Goal: Book appointment/travel/reservation

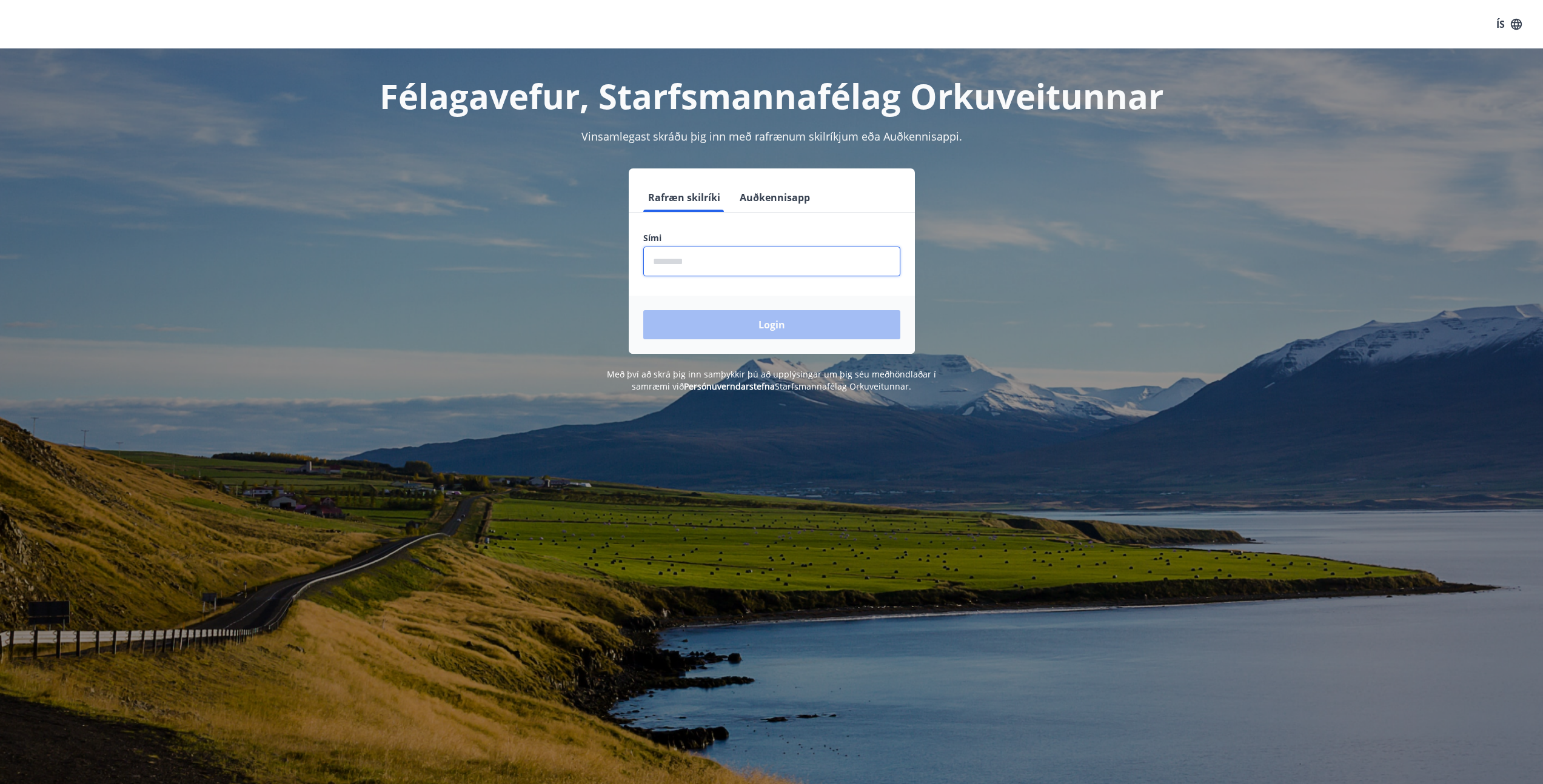
click at [761, 262] on input "phone" at bounding box center [771, 260] width 257 height 29
type input "********"
click at [748, 318] on button "Login" at bounding box center [771, 324] width 257 height 29
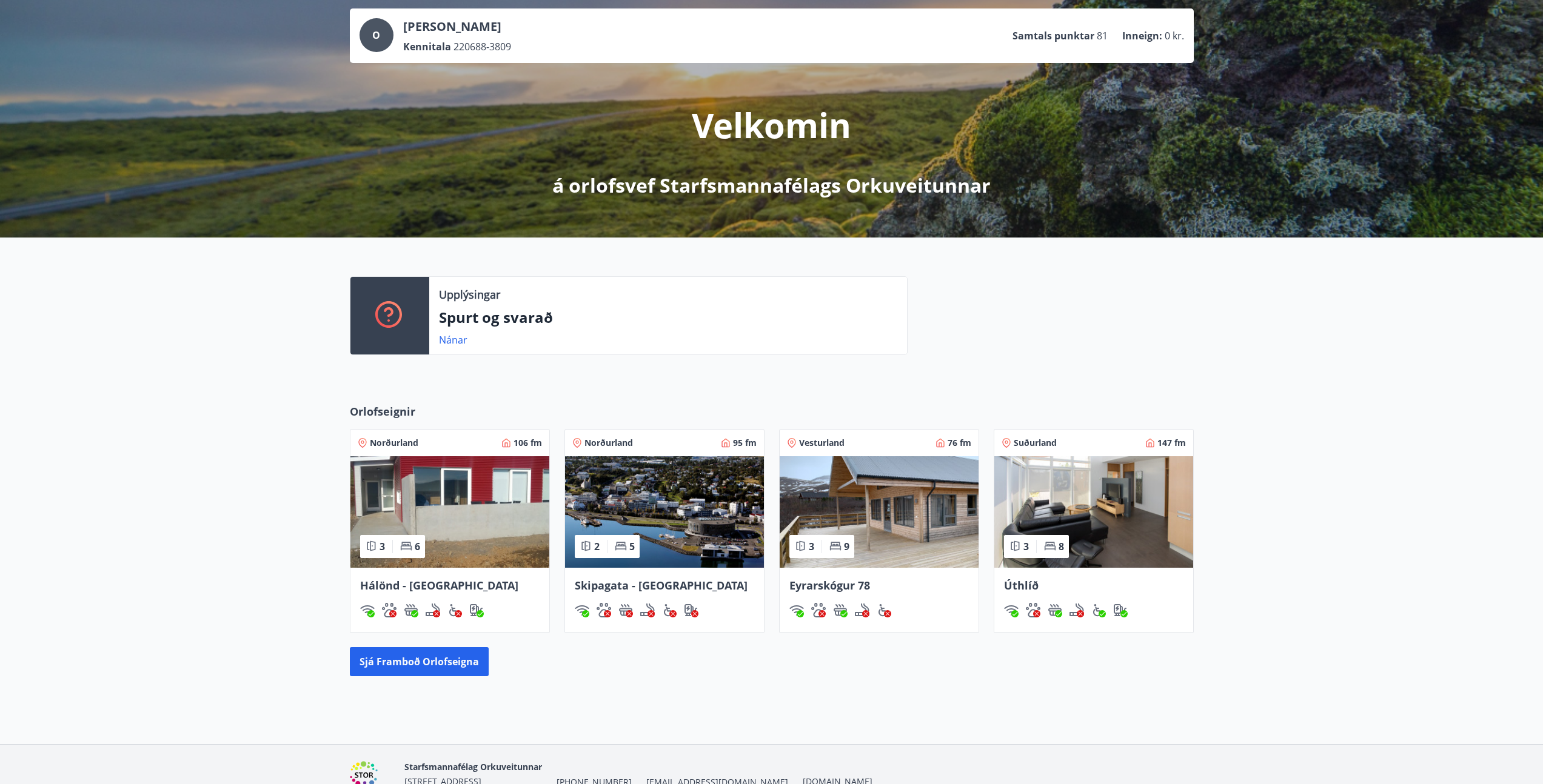
scroll to position [78, 0]
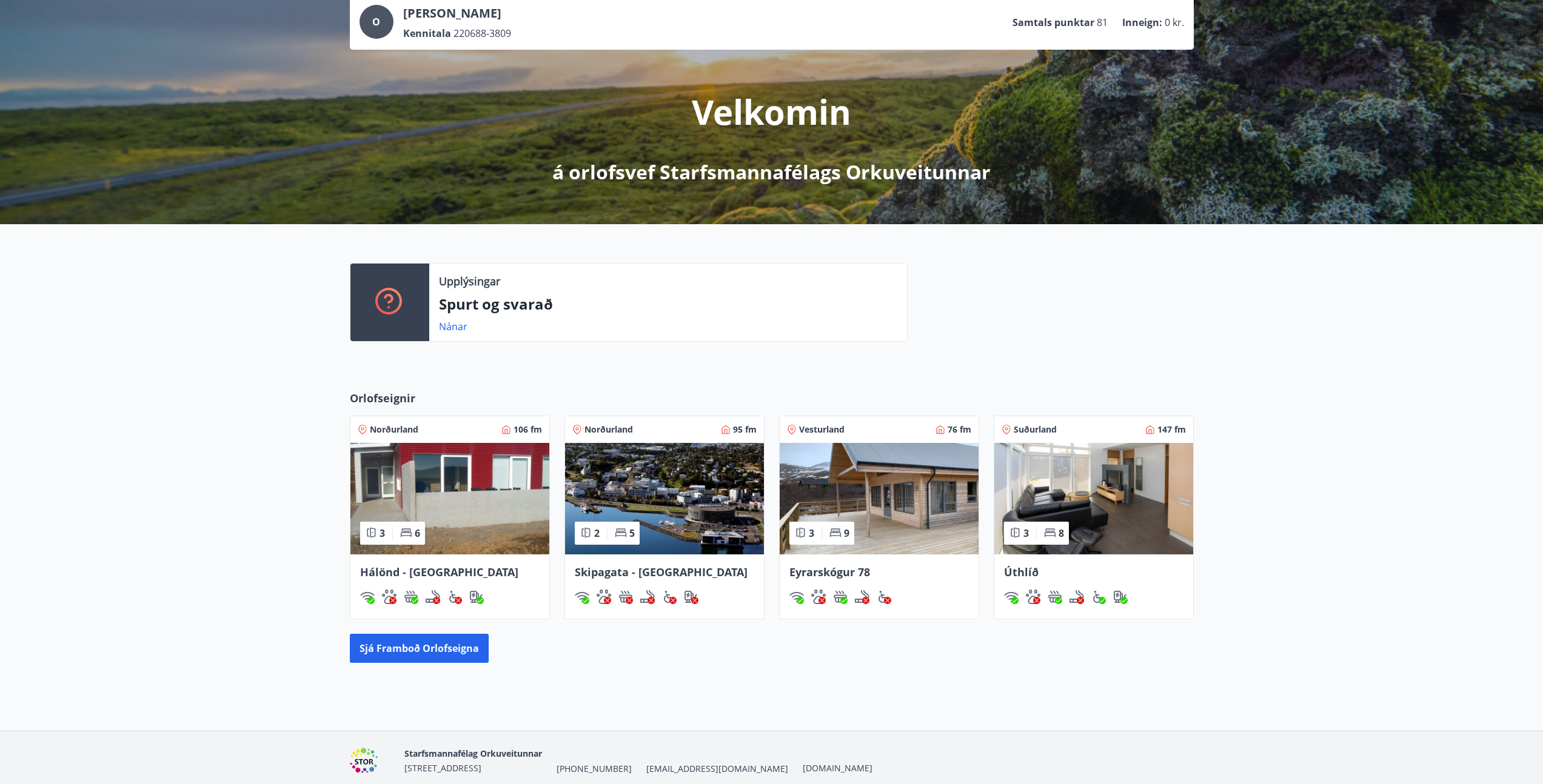
click at [427, 668] on div "Orlofseignir Norðurland 106 fm 3 6 [GEOGRAPHIC_DATA] - [GEOGRAPHIC_DATA] Norður…" at bounding box center [771, 527] width 1543 height 312
click at [431, 651] on button "Sjá framboð orlofseigna" at bounding box center [419, 647] width 139 height 29
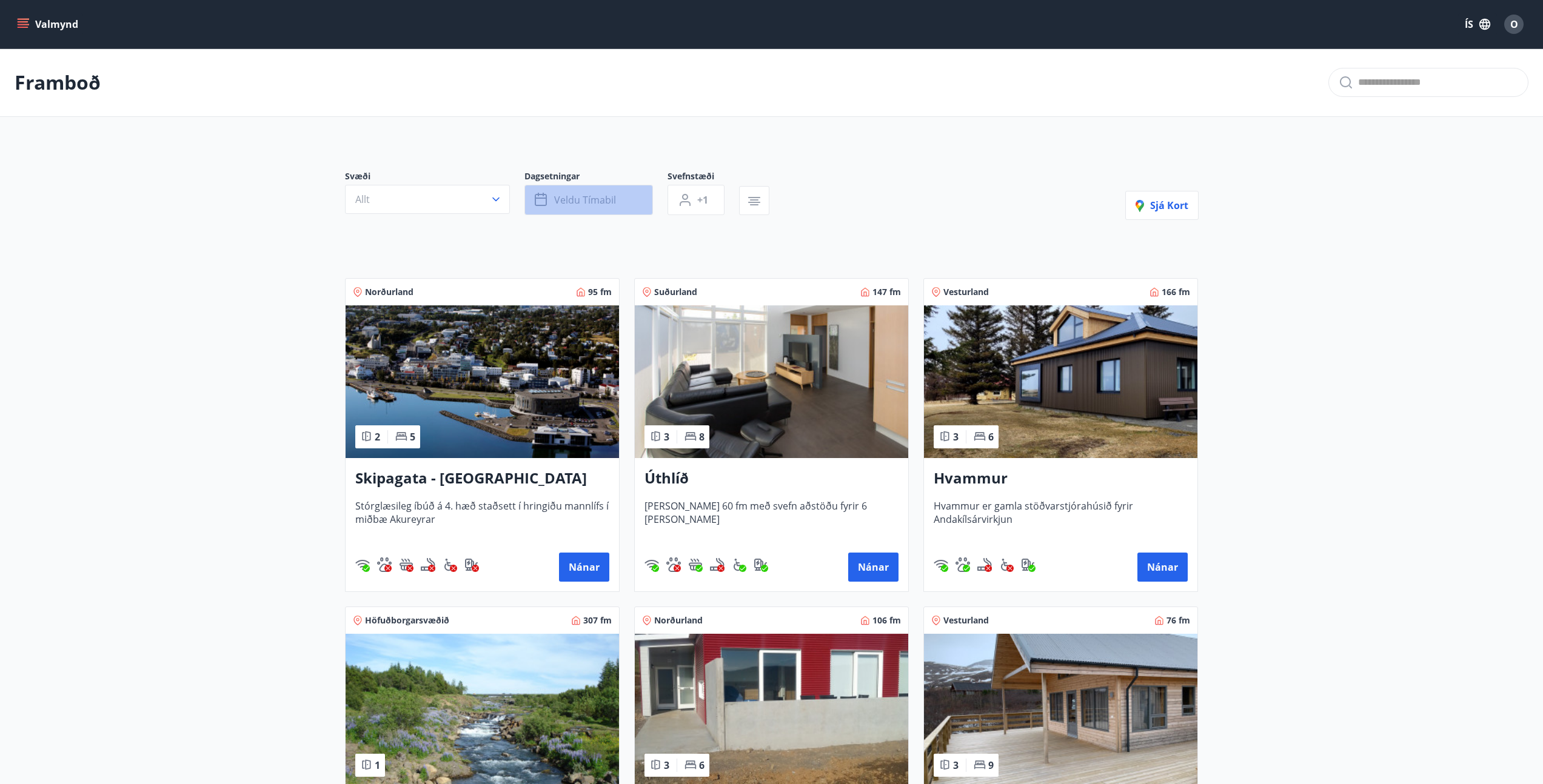
click at [586, 197] on span "Veldu tímabil" at bounding box center [585, 200] width 62 height 13
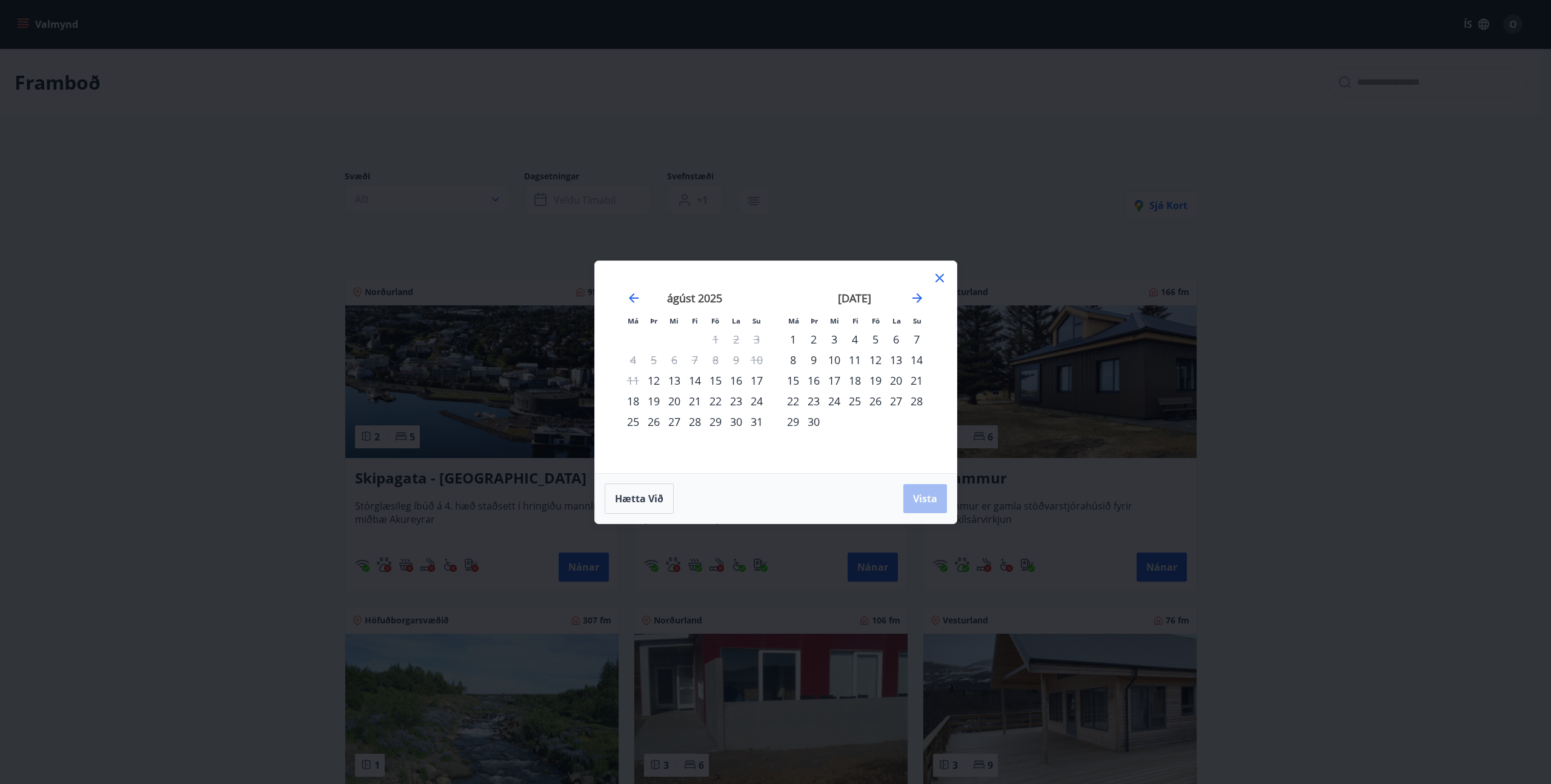
click at [942, 281] on icon at bounding box center [940, 278] width 8 height 8
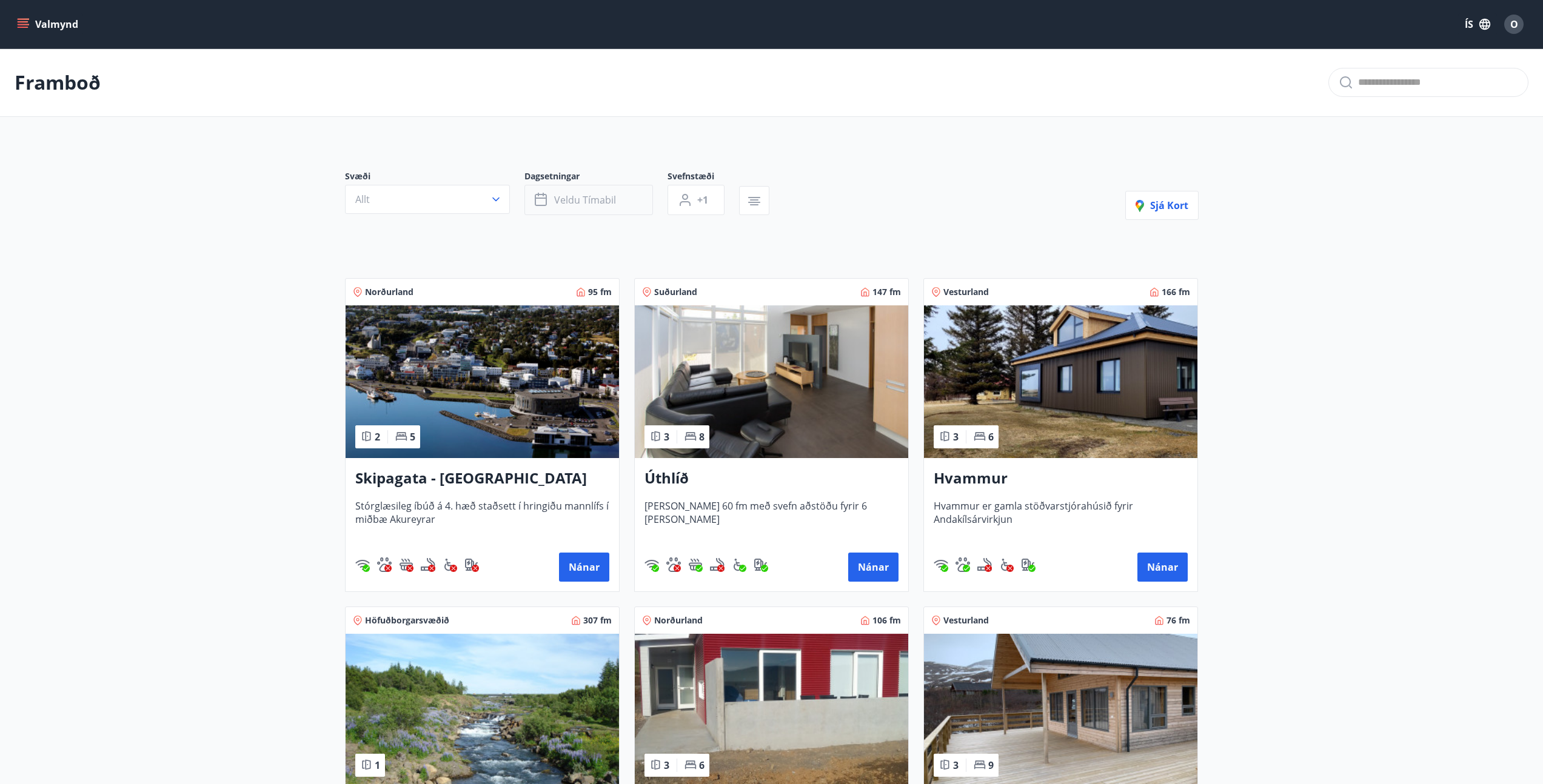
click at [636, 197] on button "Veldu tímabil" at bounding box center [588, 200] width 128 height 30
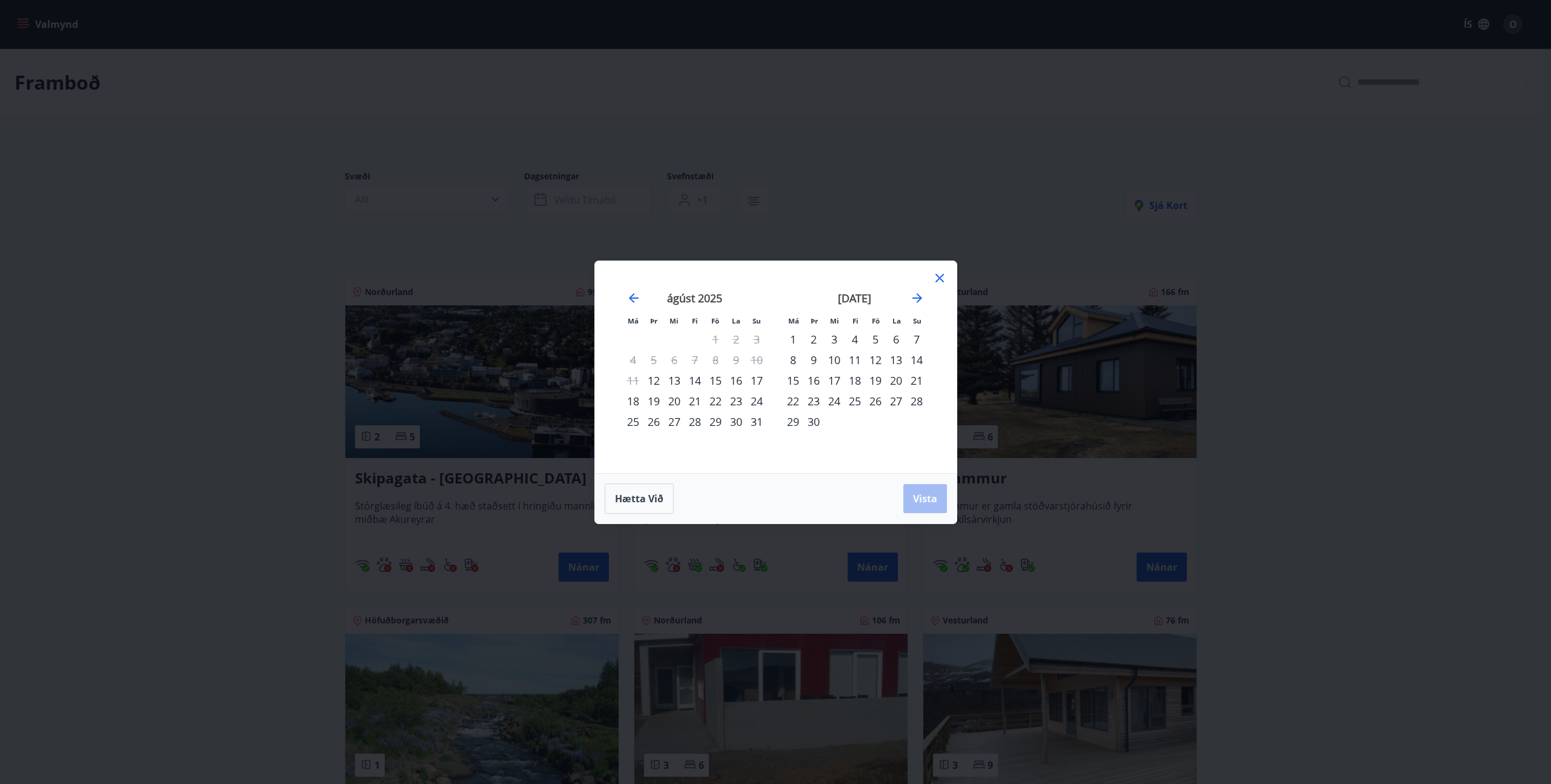
click at [794, 340] on div "1" at bounding box center [793, 339] width 21 height 21
click at [917, 301] on icon "Move forward to switch to the next month." at bounding box center [917, 297] width 14 height 14
click at [916, 365] on div "9" at bounding box center [917, 359] width 21 height 21
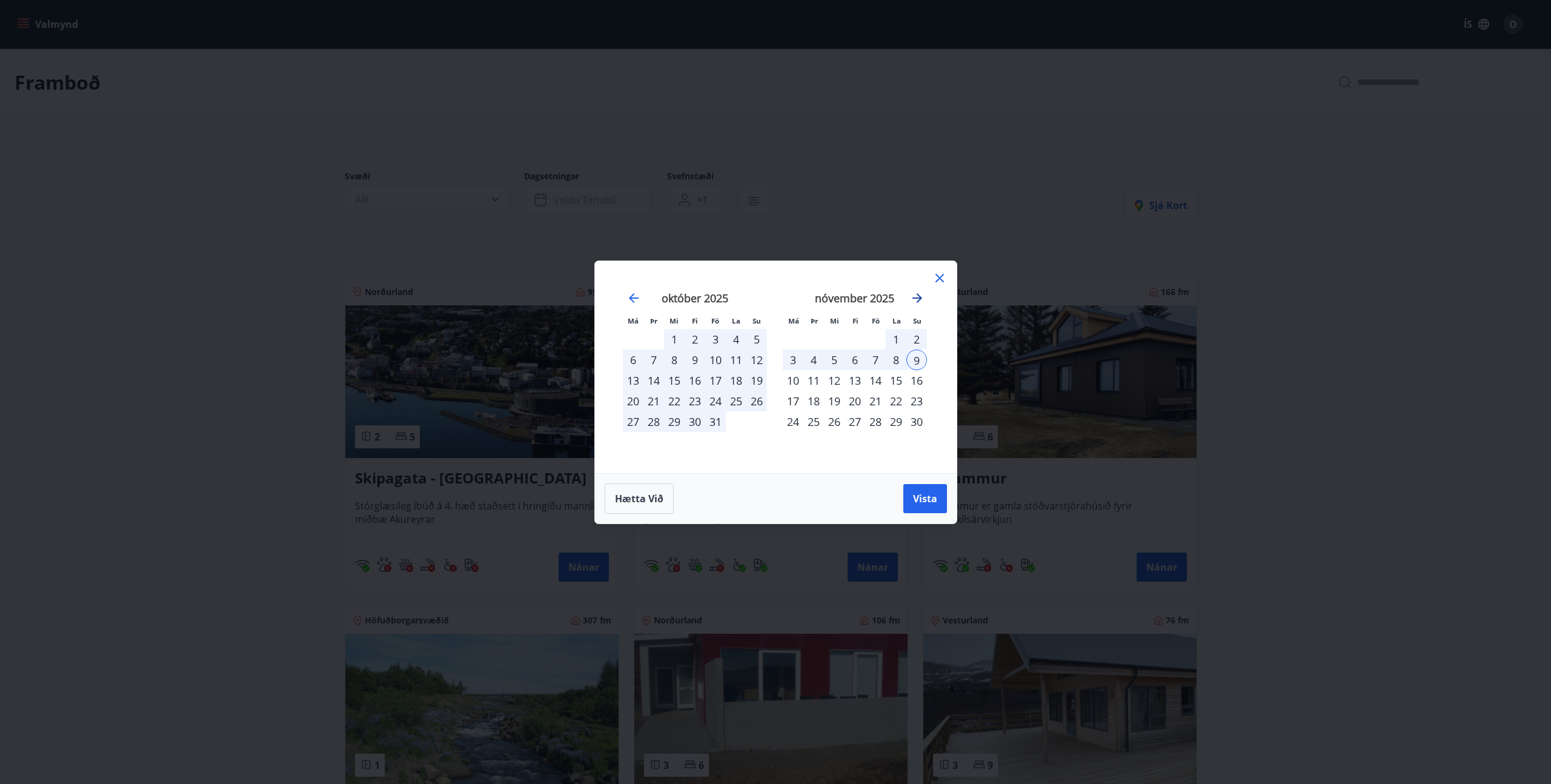
click at [915, 299] on icon "Move forward to switch to the next month." at bounding box center [917, 297] width 14 height 14
click at [835, 426] on div "31" at bounding box center [835, 421] width 21 height 21
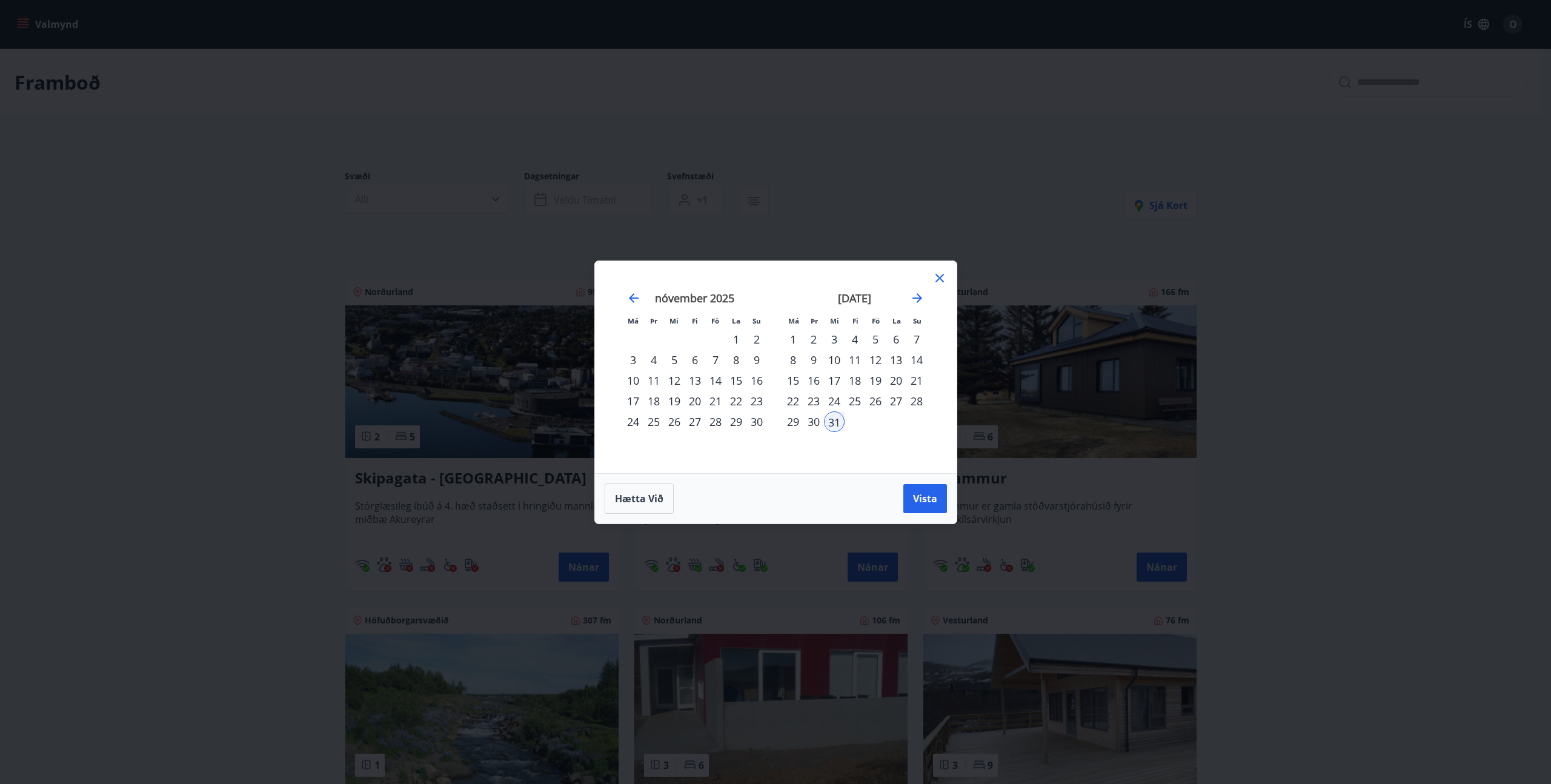
click at [831, 424] on div "31" at bounding box center [835, 421] width 21 height 21
click at [628, 299] on icon "Move backward to switch to the previous month." at bounding box center [633, 297] width 14 height 14
click at [632, 298] on icon "Move backward to switch to the previous month." at bounding box center [633, 297] width 14 height 14
click at [836, 338] on div "1" at bounding box center [835, 339] width 21 height 21
click at [918, 301] on icon "Move forward to switch to the next month." at bounding box center [918, 298] width 10 height 10
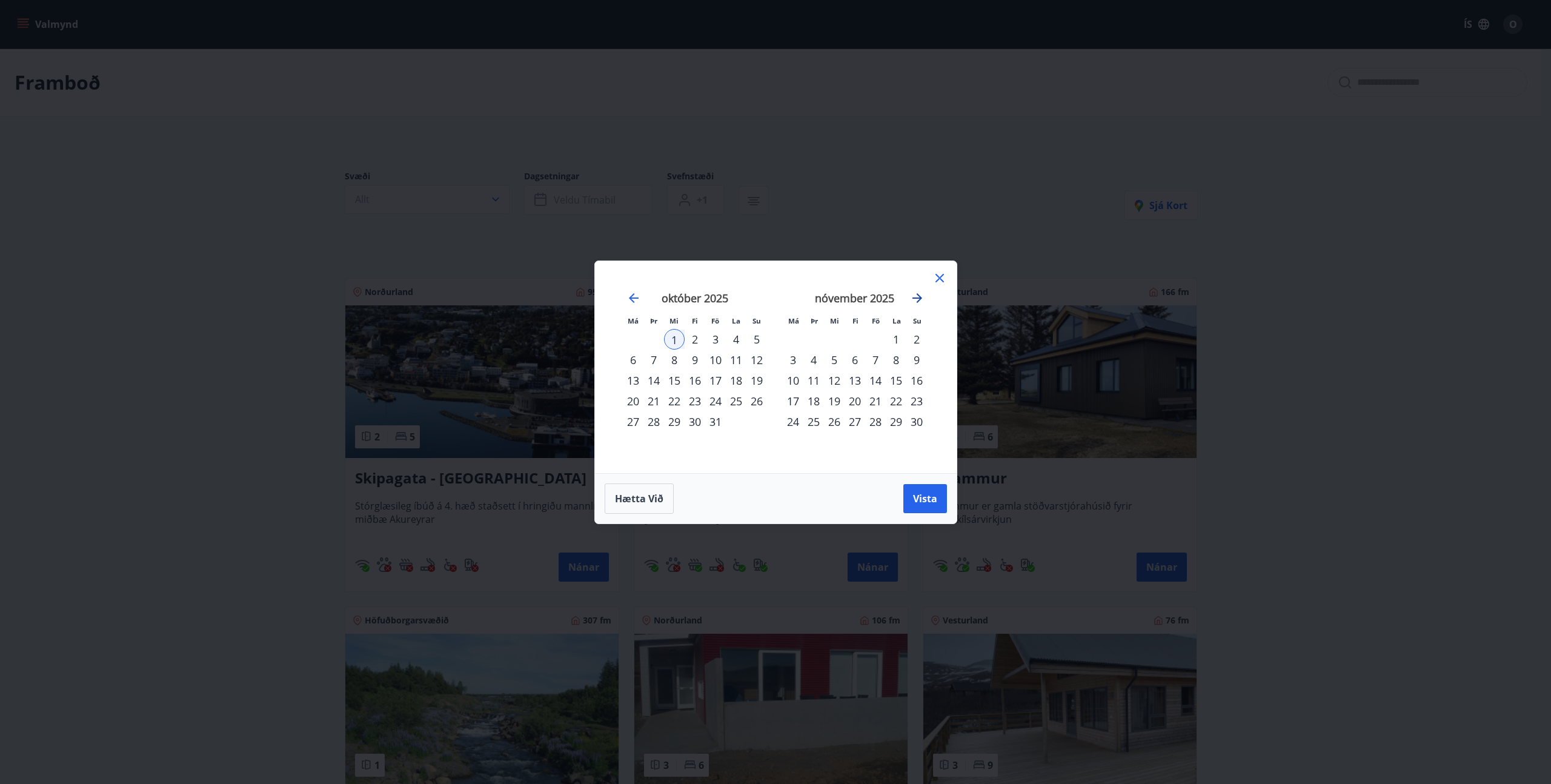
click at [918, 301] on icon "Move forward to switch to the next month." at bounding box center [918, 298] width 10 height 10
click at [837, 416] on div "31" at bounding box center [835, 421] width 21 height 21
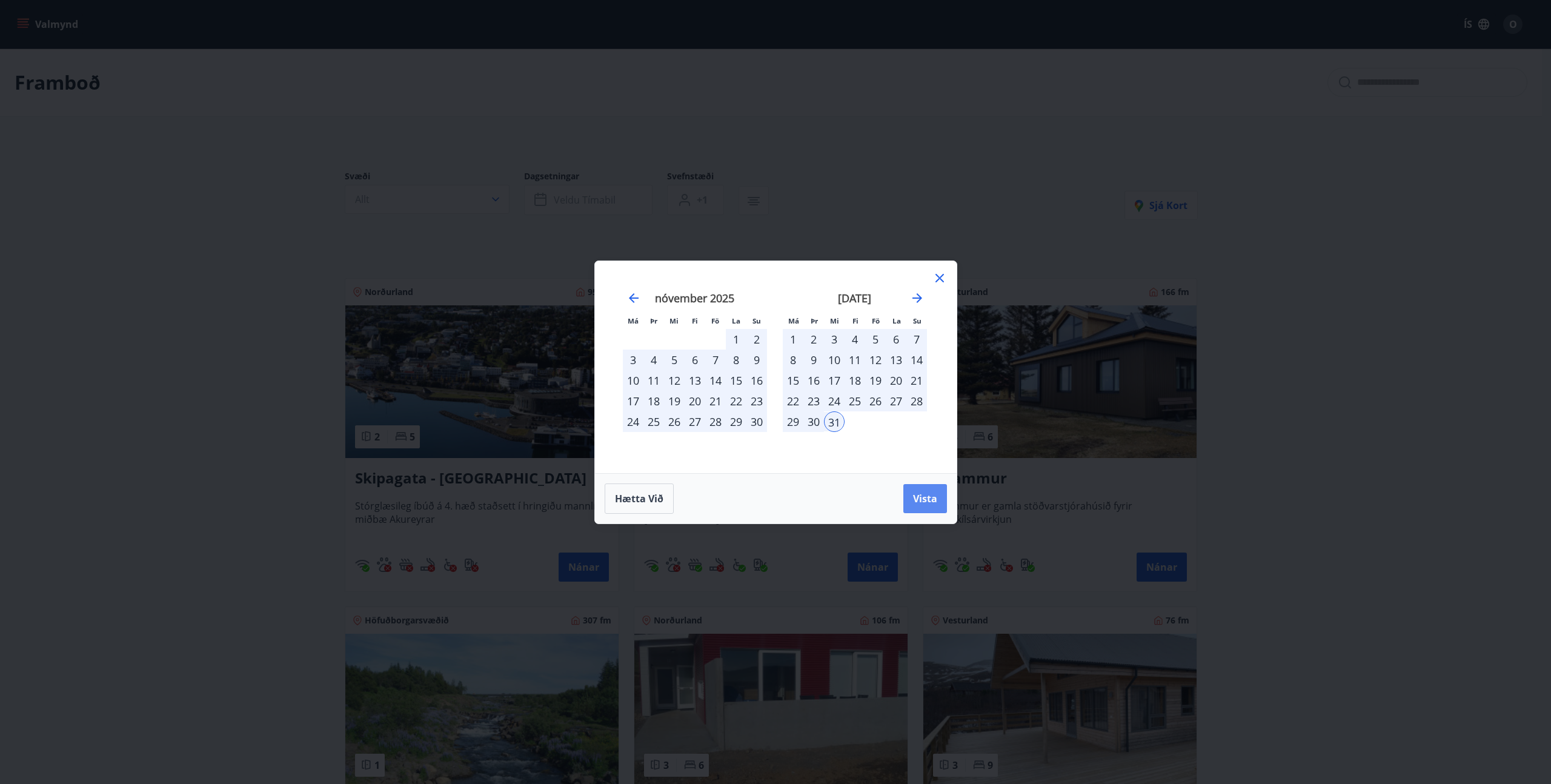
click at [941, 503] on button "Vista" at bounding box center [925, 498] width 44 height 29
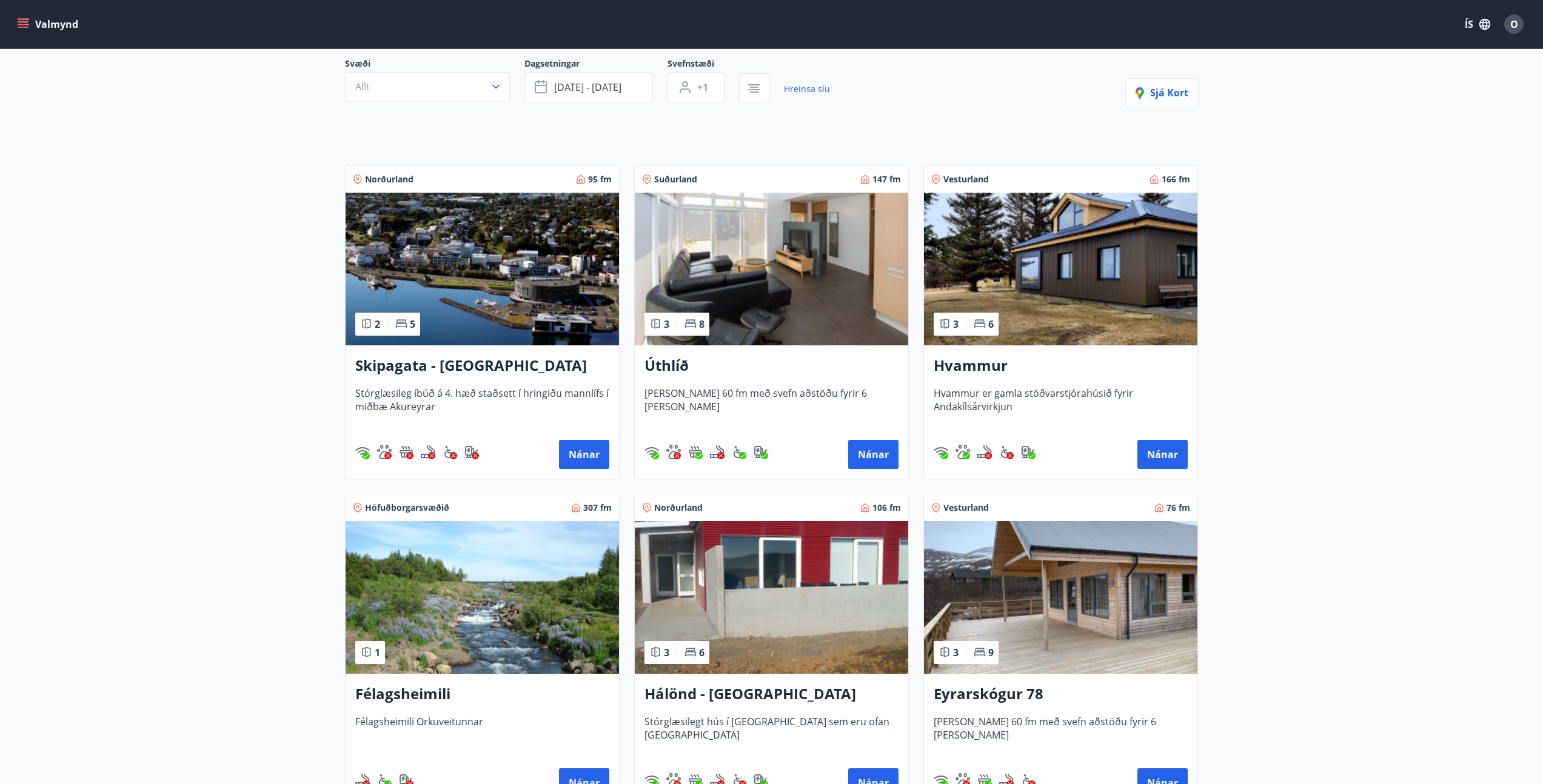
scroll to position [297, 0]
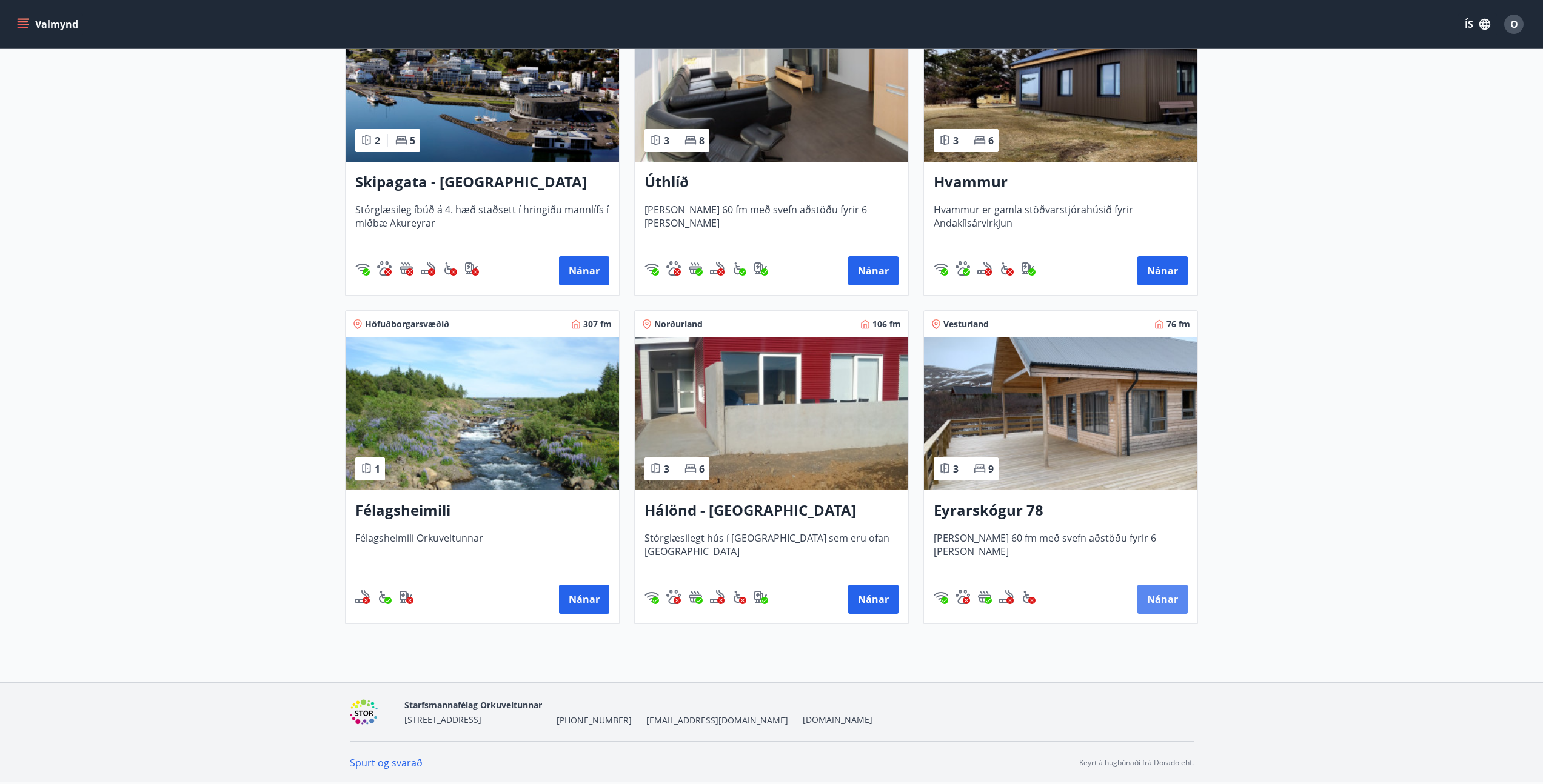
click at [1162, 590] on button "Nánar" at bounding box center [1162, 599] width 50 height 29
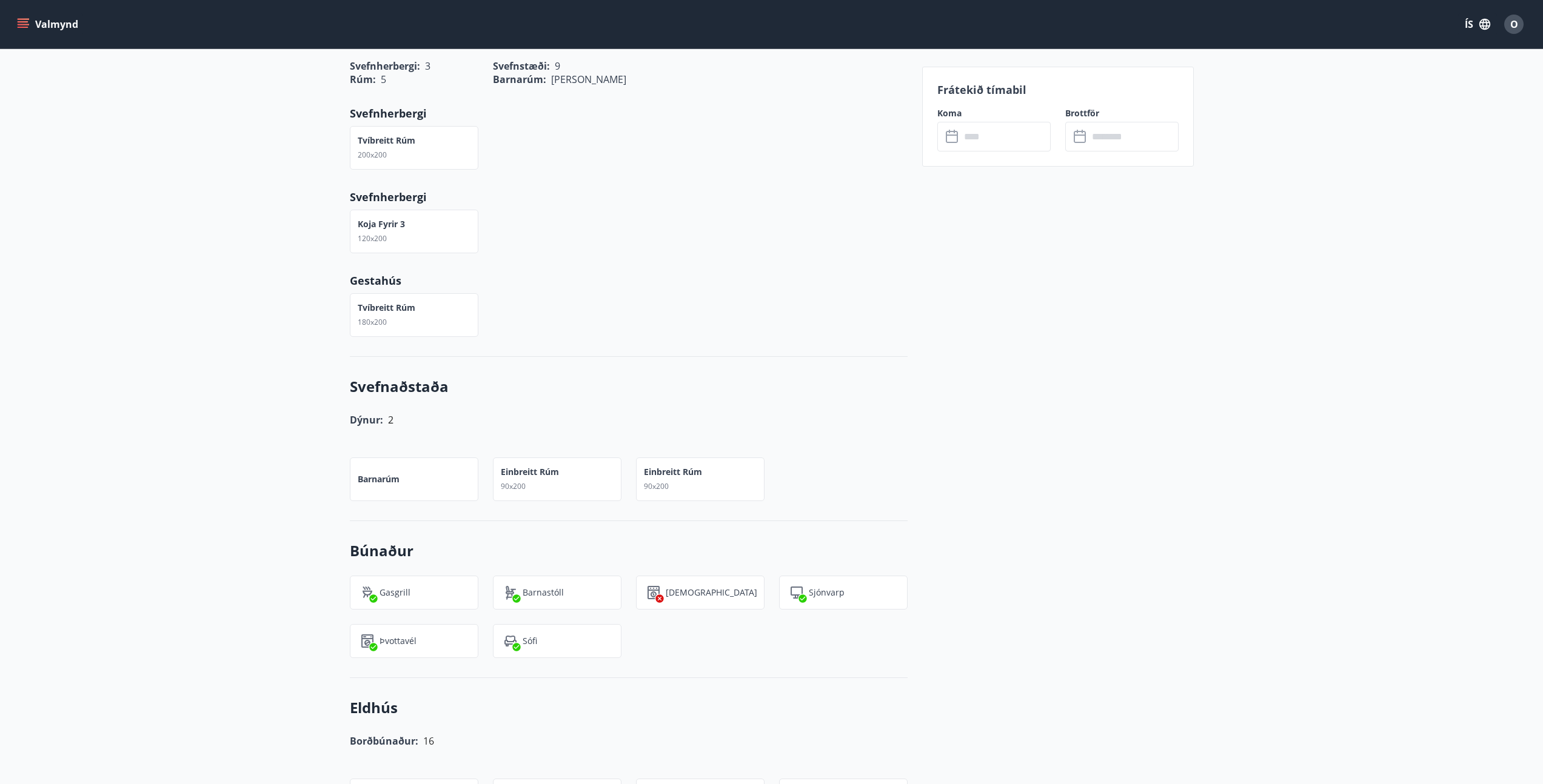
scroll to position [1172, 0]
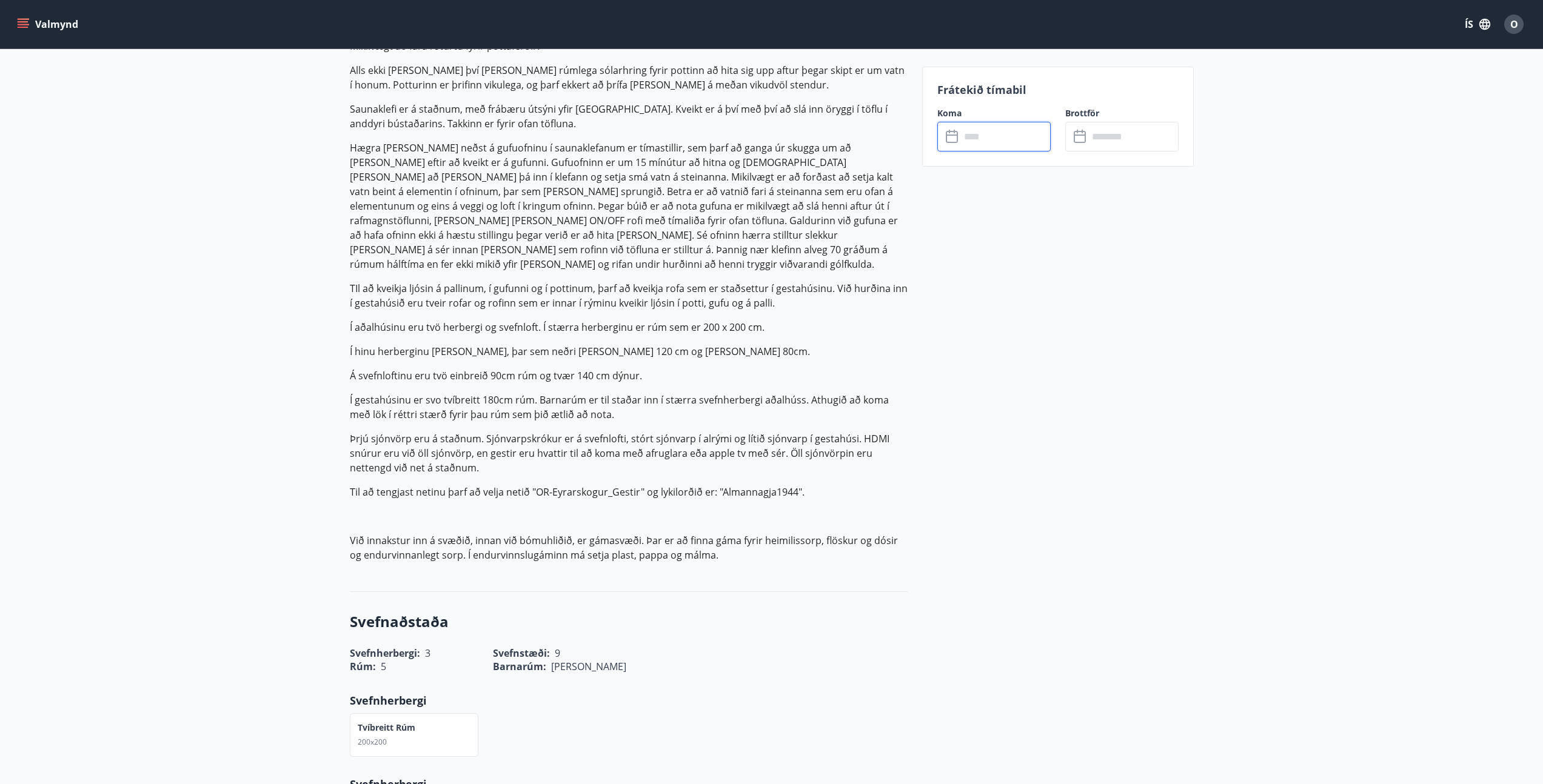
click at [988, 127] on input "text" at bounding box center [1006, 136] width 91 height 29
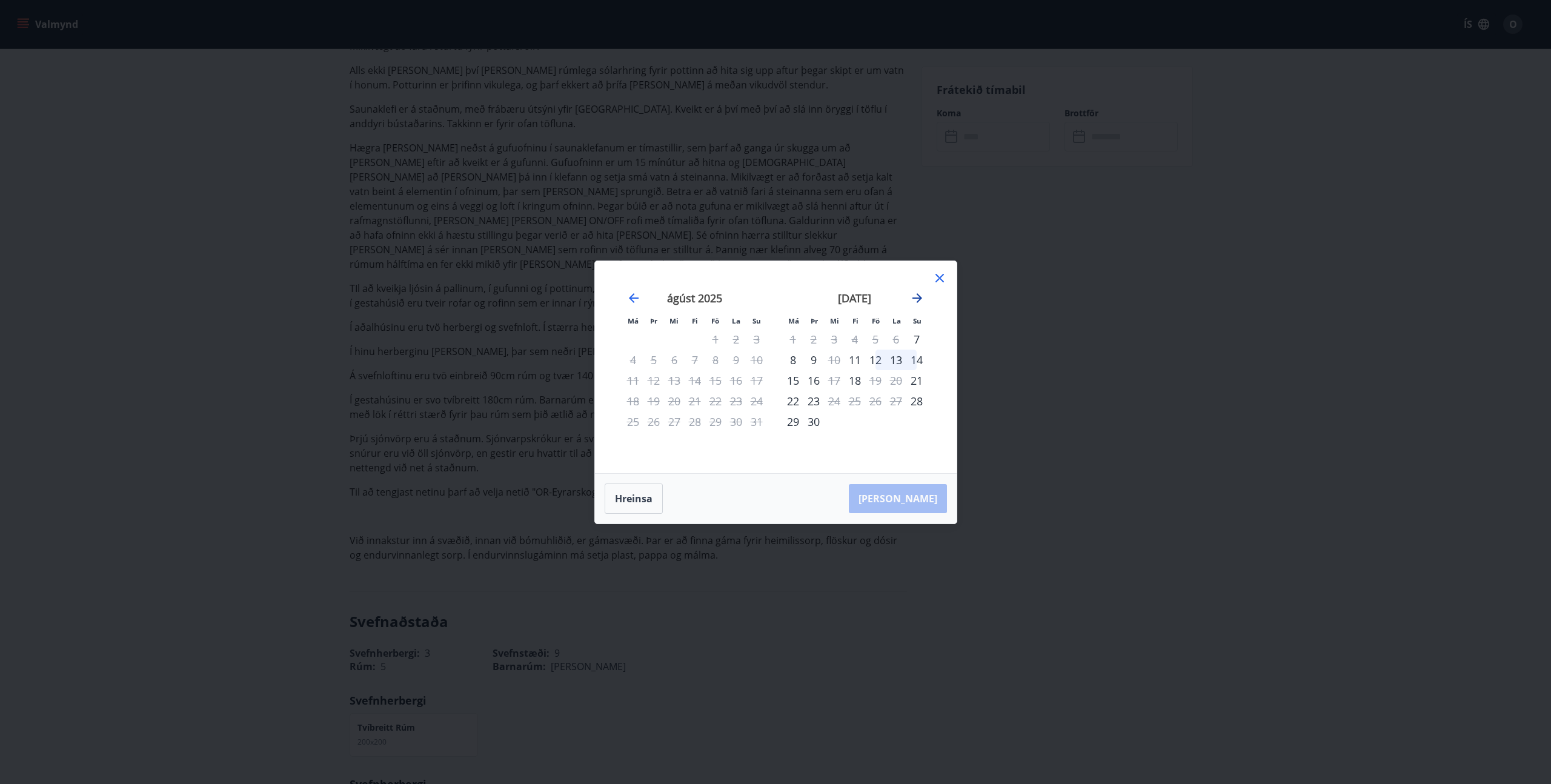
click at [919, 297] on icon "Move forward to switch to the next month." at bounding box center [918, 298] width 10 height 10
click at [714, 400] on div "21" at bounding box center [716, 400] width 21 height 21
click at [761, 404] on div "23" at bounding box center [757, 400] width 21 height 21
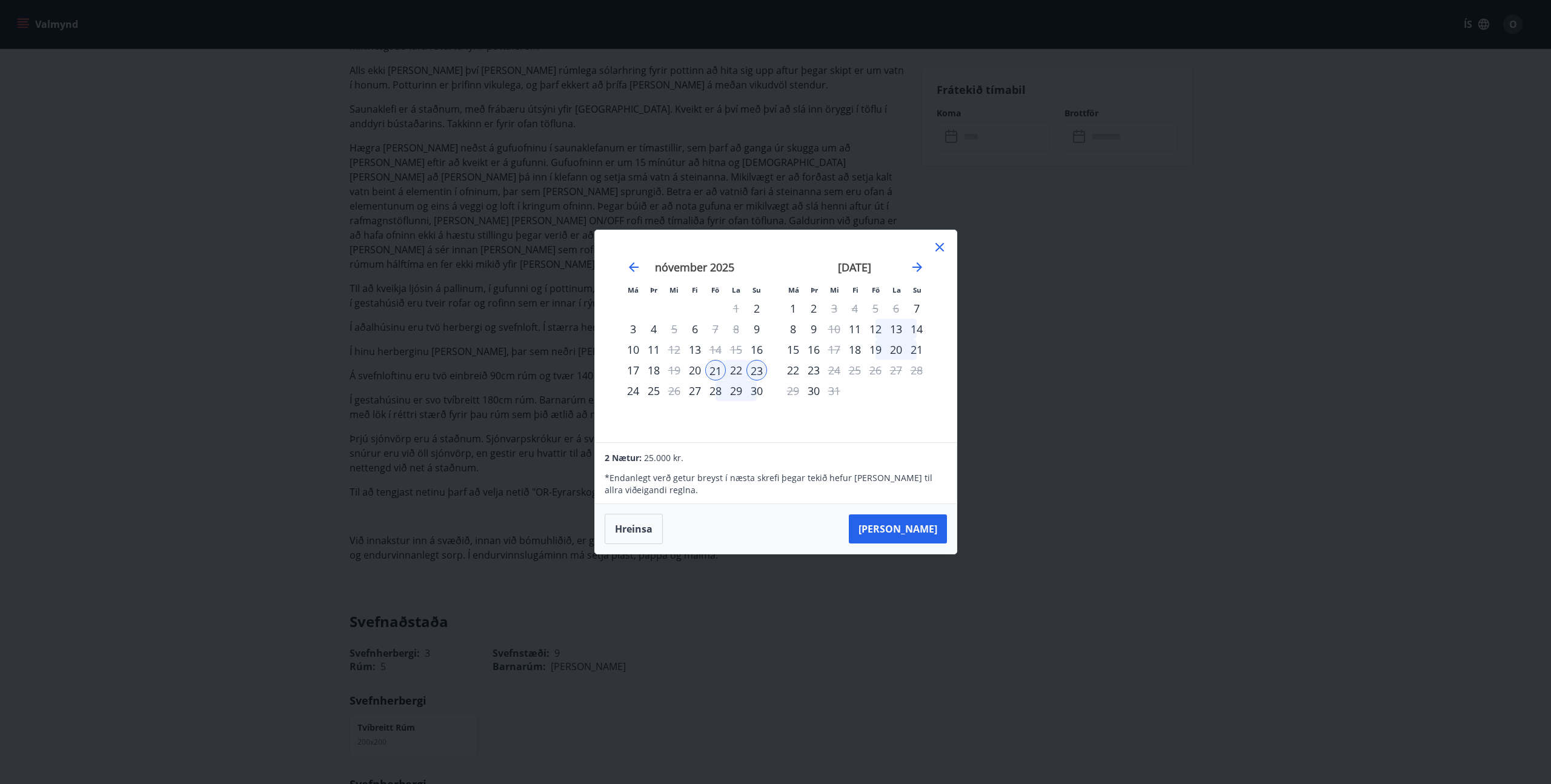
click at [750, 369] on div "23" at bounding box center [757, 370] width 21 height 21
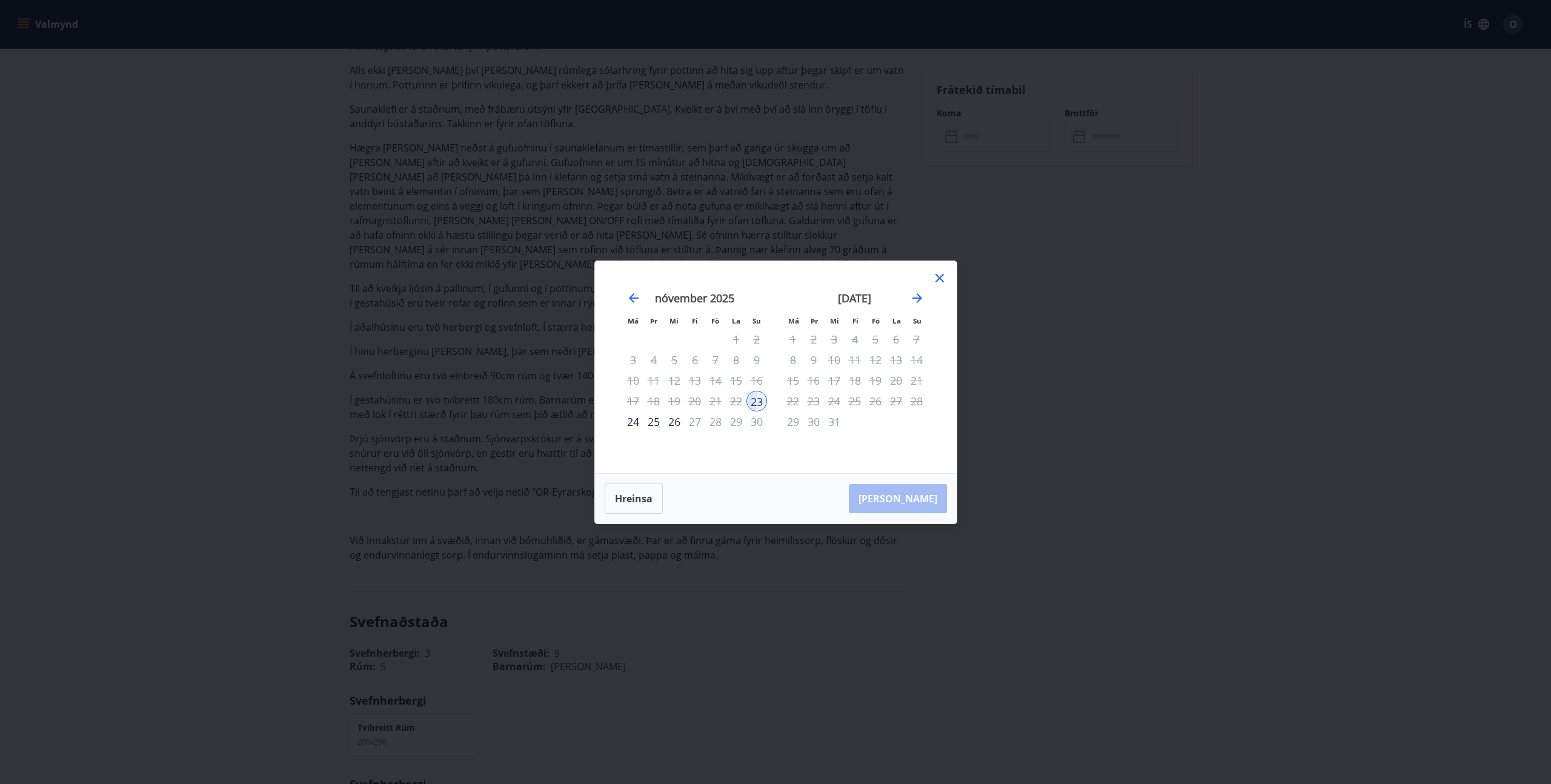
click at [757, 401] on div "23" at bounding box center [757, 400] width 21 height 21
click at [634, 424] on div "24" at bounding box center [633, 421] width 21 height 21
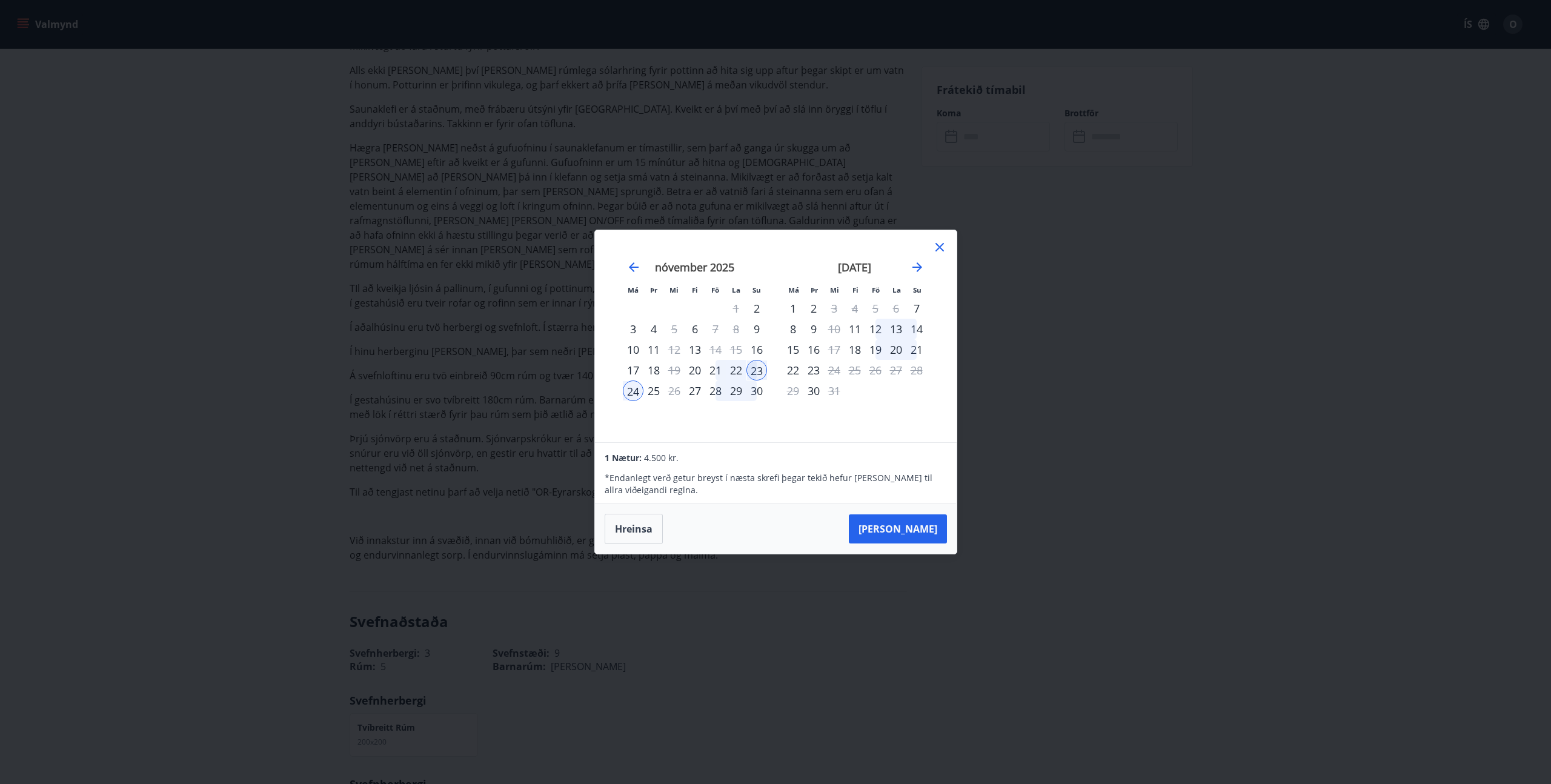
click at [715, 371] on div "21" at bounding box center [716, 370] width 21 height 21
click at [758, 369] on div "23" at bounding box center [757, 370] width 21 height 21
click at [625, 533] on button "Hreinsa" at bounding box center [633, 529] width 58 height 30
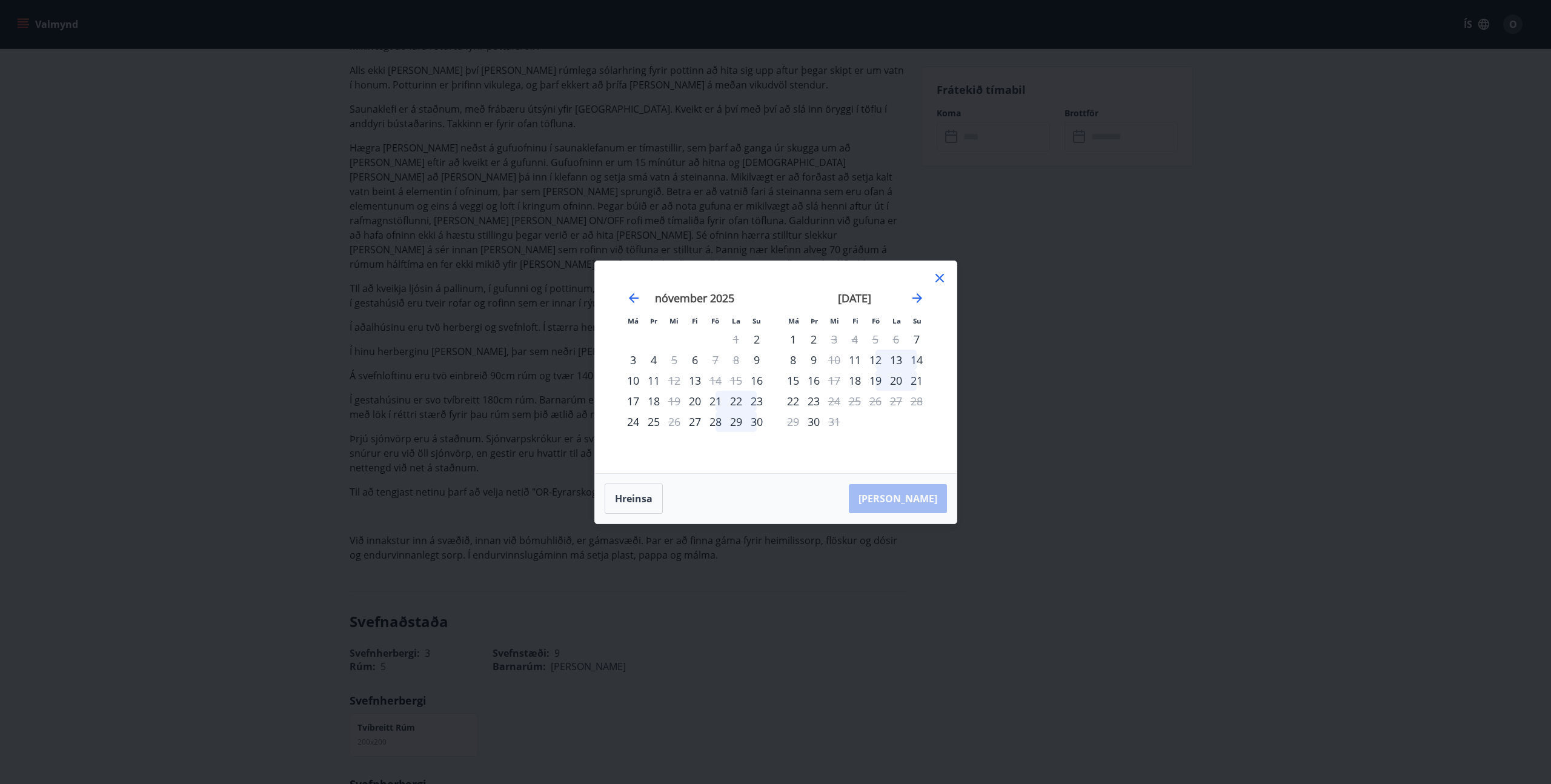
click at [945, 276] on icon at bounding box center [939, 277] width 14 height 14
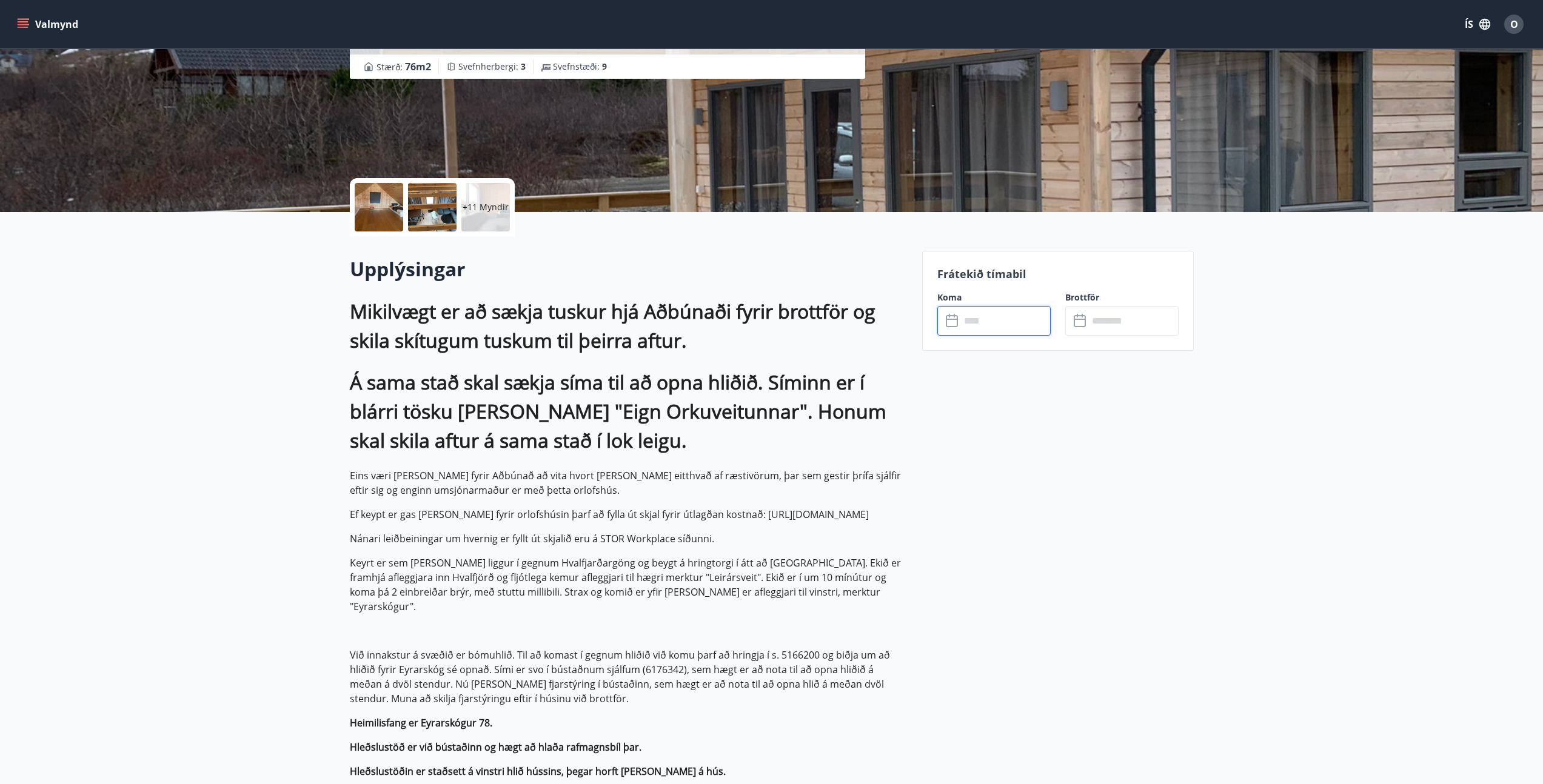
scroll to position [0, 0]
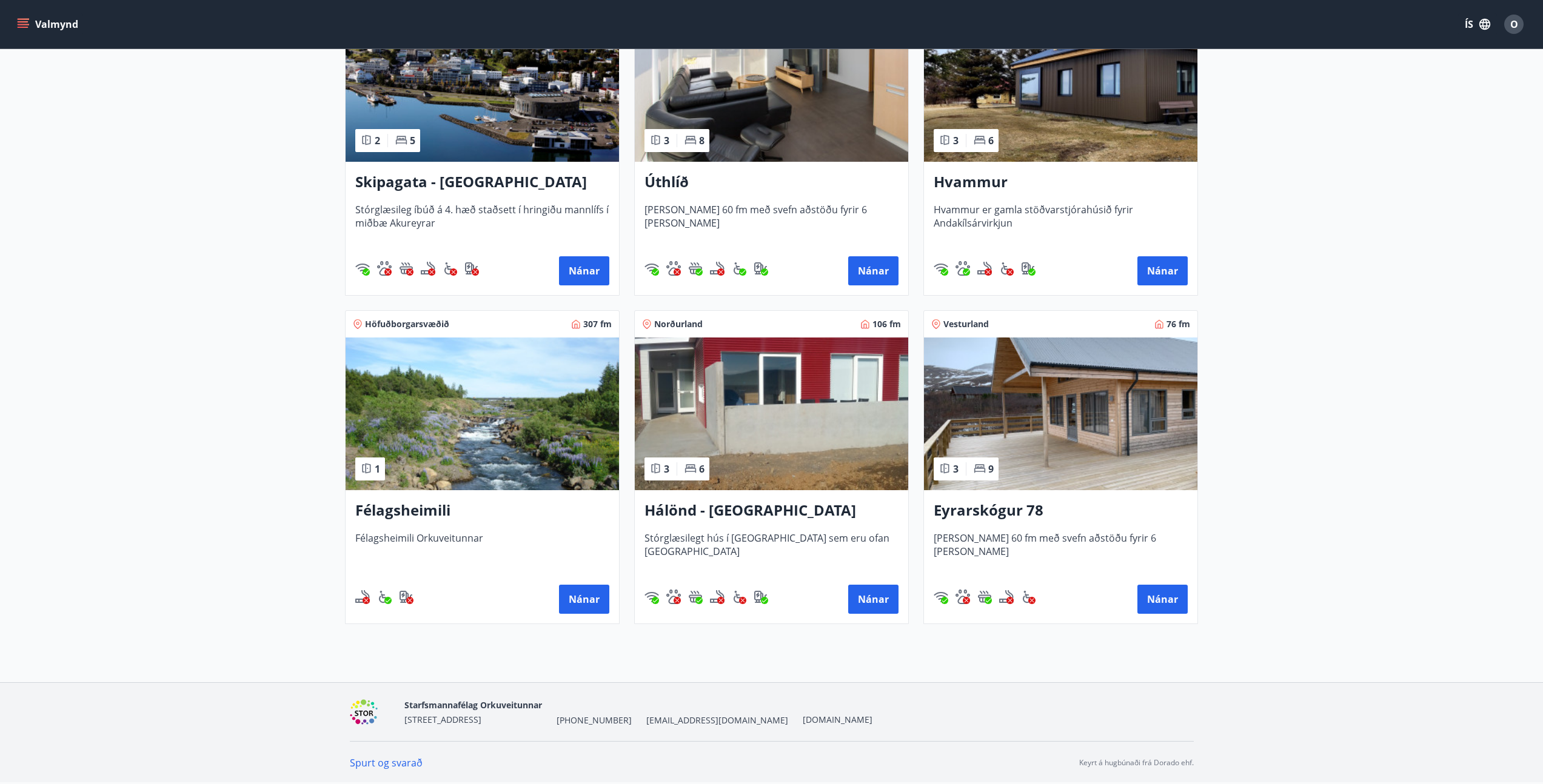
scroll to position [48, 0]
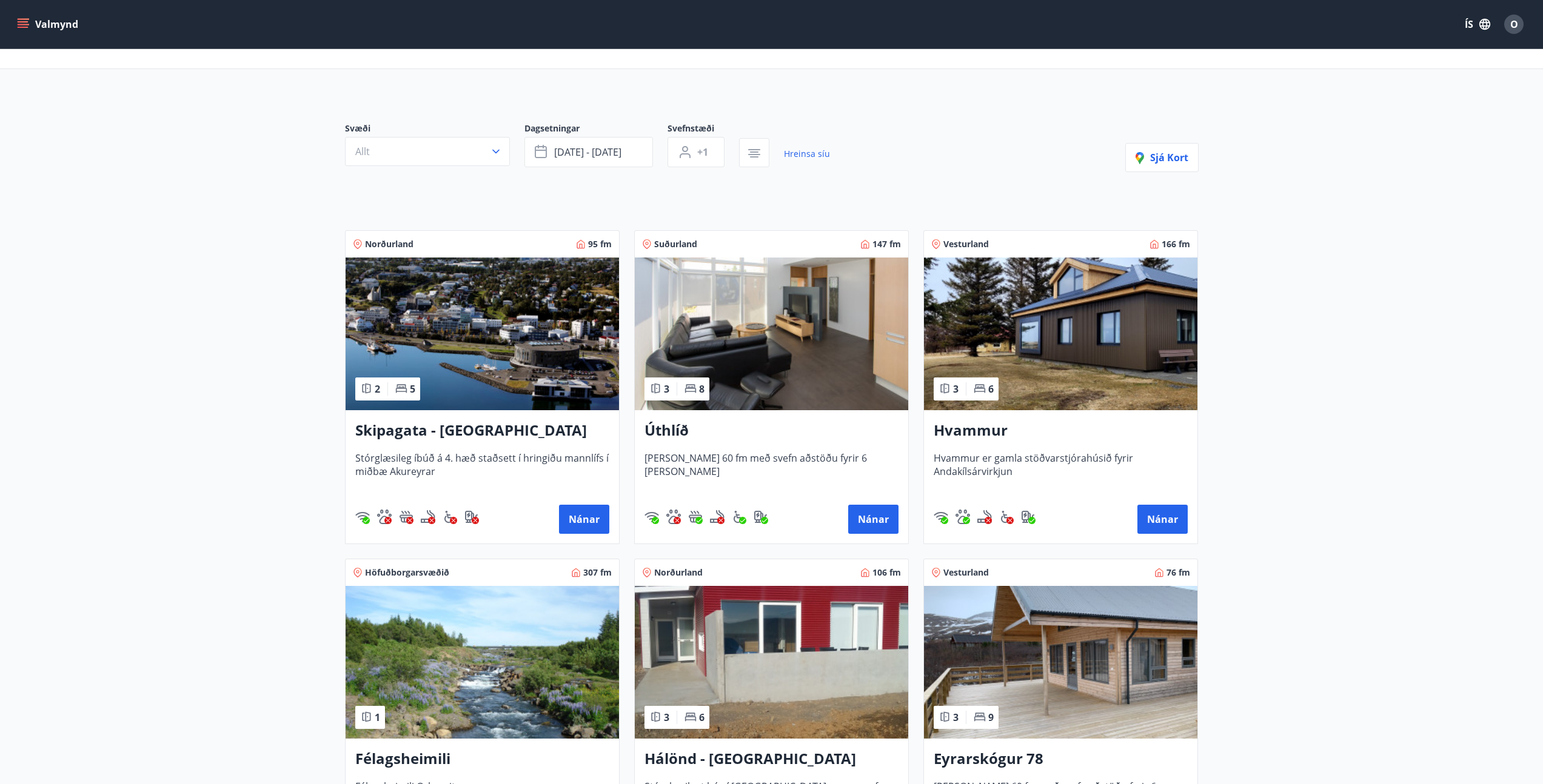
click at [778, 379] on img at bounding box center [771, 333] width 273 height 152
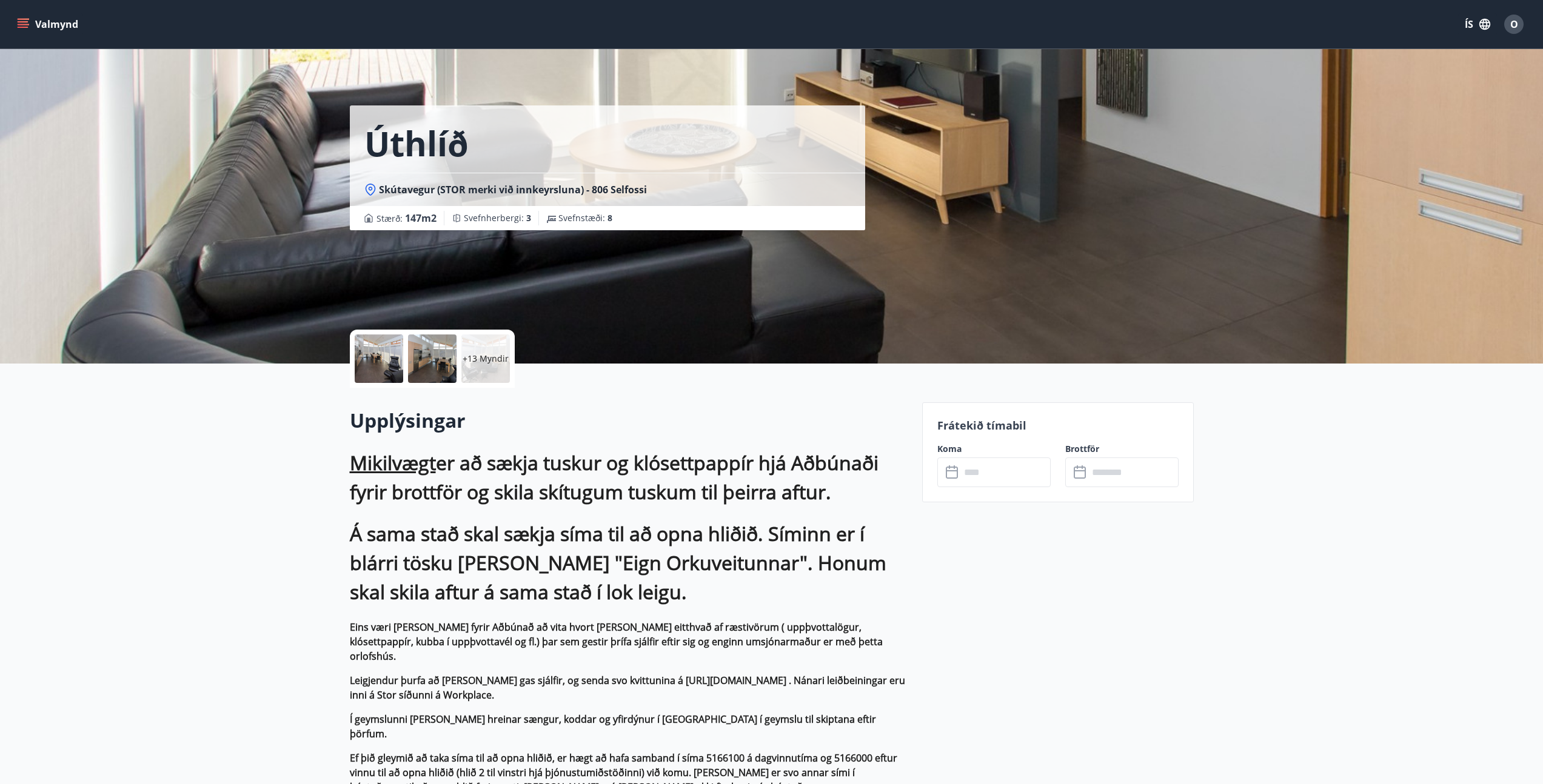
click at [995, 477] on input "text" at bounding box center [1006, 472] width 91 height 29
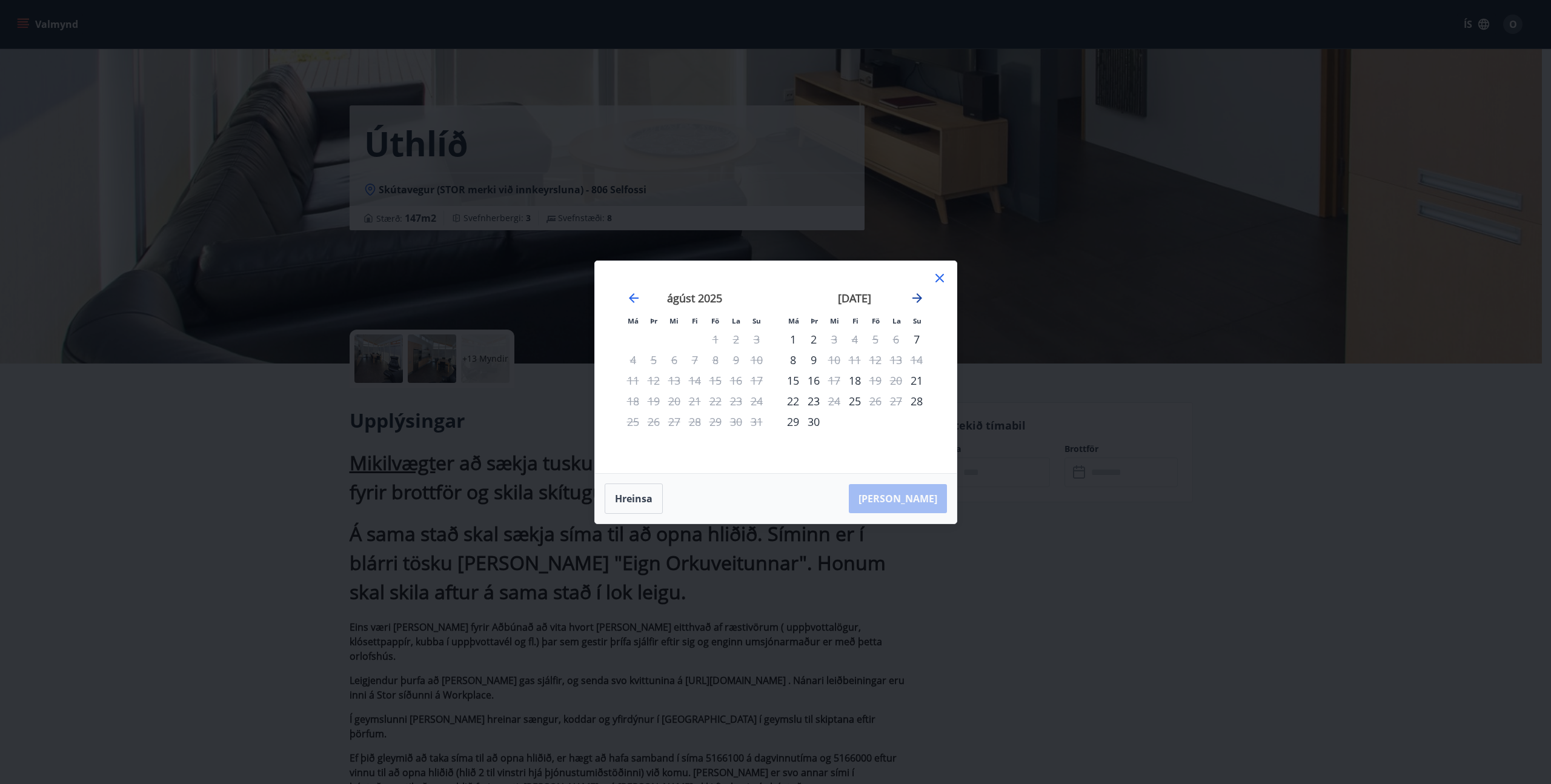
click at [921, 296] on icon "Move forward to switch to the next month." at bounding box center [917, 297] width 14 height 14
click at [938, 277] on icon at bounding box center [939, 277] width 14 height 14
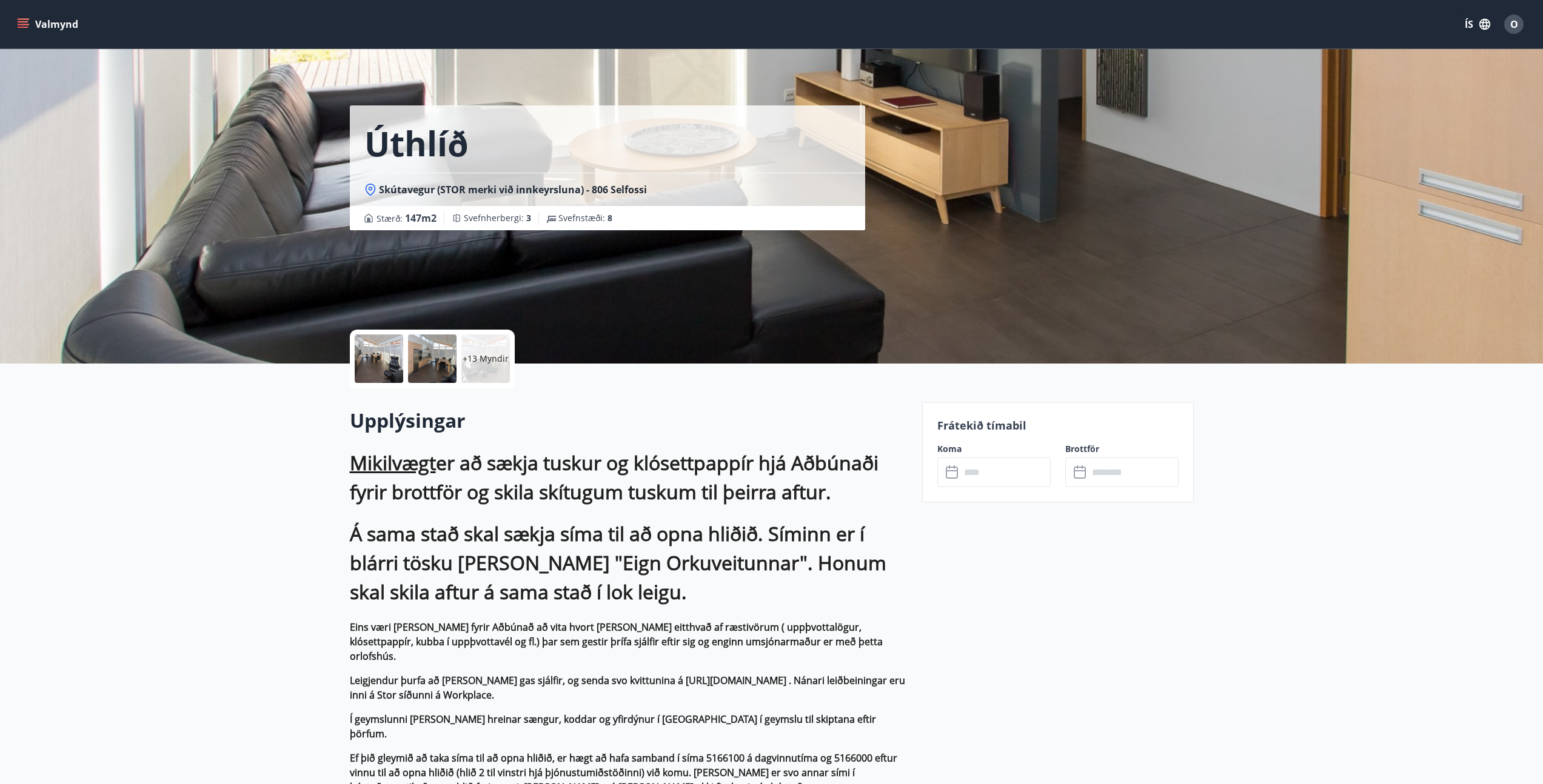
click at [1512, 25] on span "O" at bounding box center [1514, 24] width 8 height 13
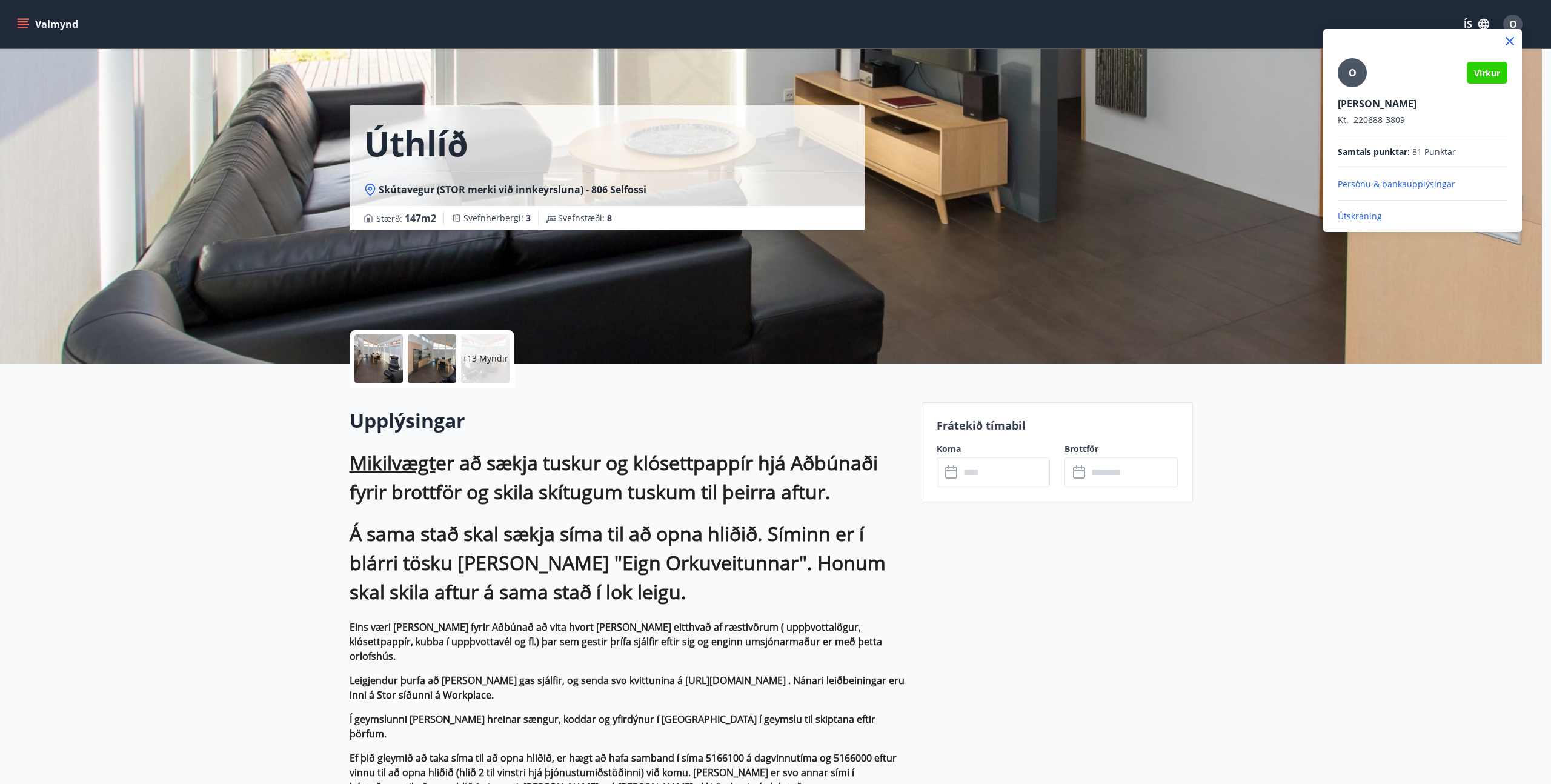
click at [1371, 214] on p "Útskráning" at bounding box center [1423, 216] width 170 height 12
